Goal: Complete application form

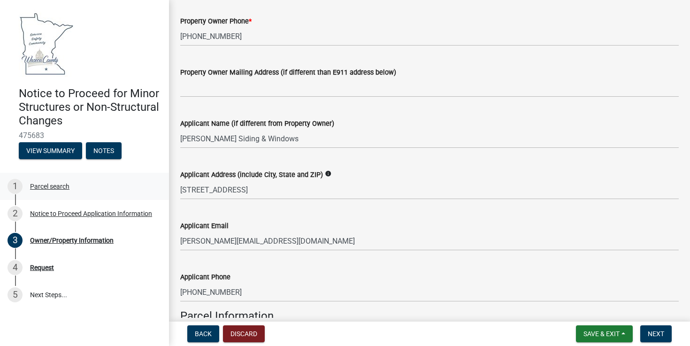
scroll to position [176, 0]
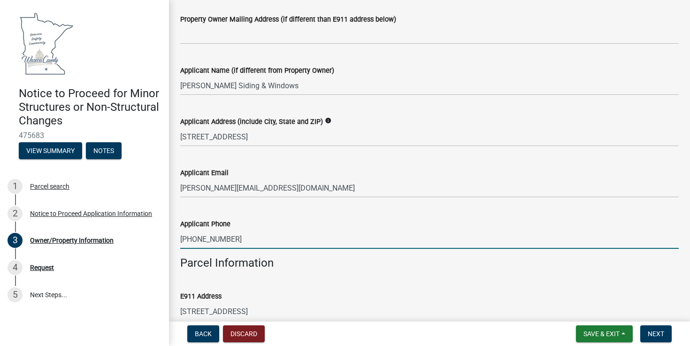
click at [547, 249] on wm-data-entity-input "Applicant Phone [PHONE_NUMBER]" at bounding box center [429, 230] width 499 height 51
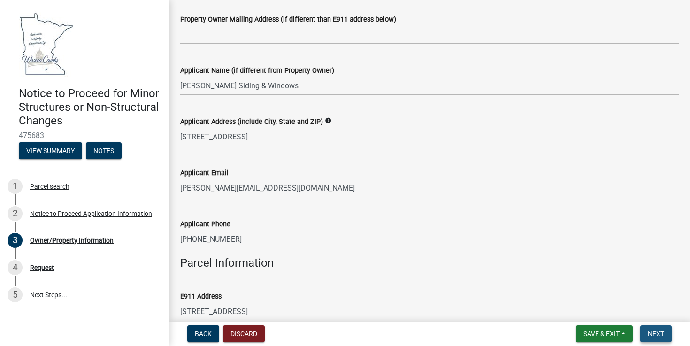
click at [664, 339] on button "Next" at bounding box center [655, 333] width 31 height 17
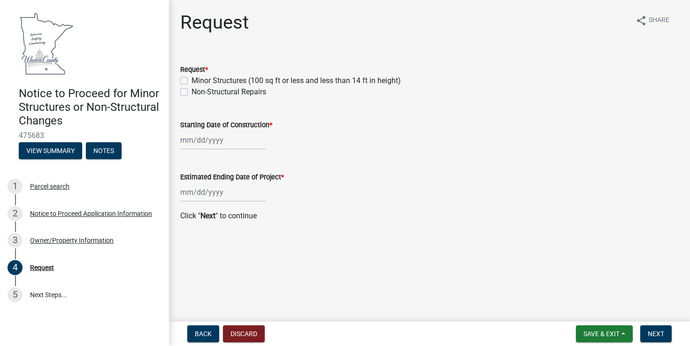
click at [192, 93] on label "Non-Structural Repairs" at bounding box center [229, 91] width 75 height 11
click at [192, 92] on input "Non-Structural Repairs" at bounding box center [195, 89] width 6 height 6
checkbox input "true"
checkbox input "false"
checkbox input "true"
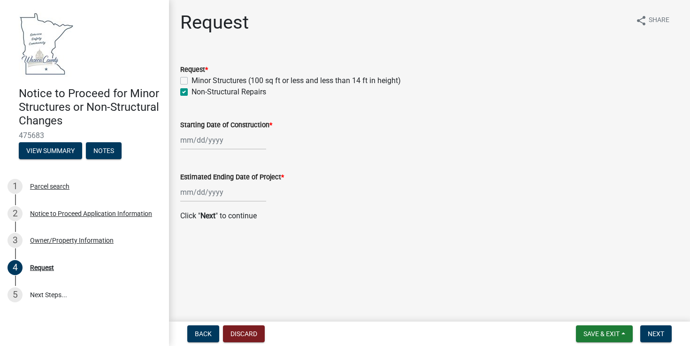
click at [212, 140] on div at bounding box center [223, 140] width 86 height 19
select select "9"
select select "2025"
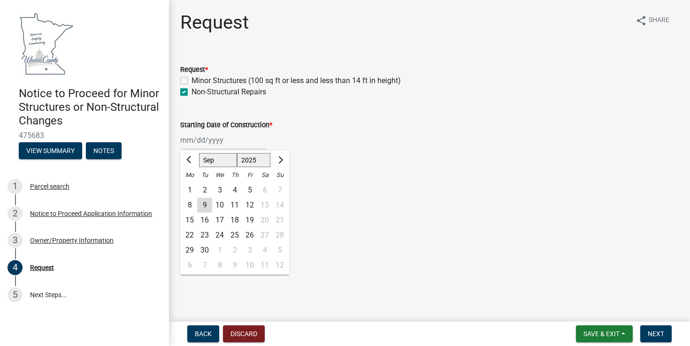
click at [366, 140] on div "[PERSON_NAME] Feb Mar Apr [PERSON_NAME][DATE] Oct Nov [DATE] 1526 1527 1528 152…" at bounding box center [429, 140] width 499 height 19
